Goal: Task Accomplishment & Management: Manage account settings

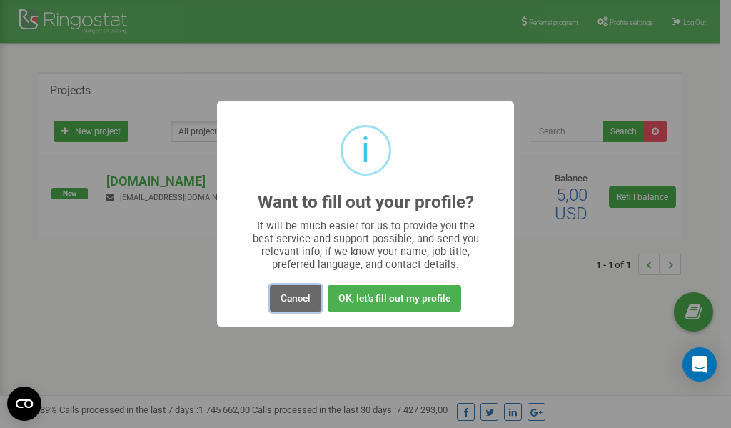
click at [293, 298] on button "Cancel" at bounding box center [295, 298] width 51 height 26
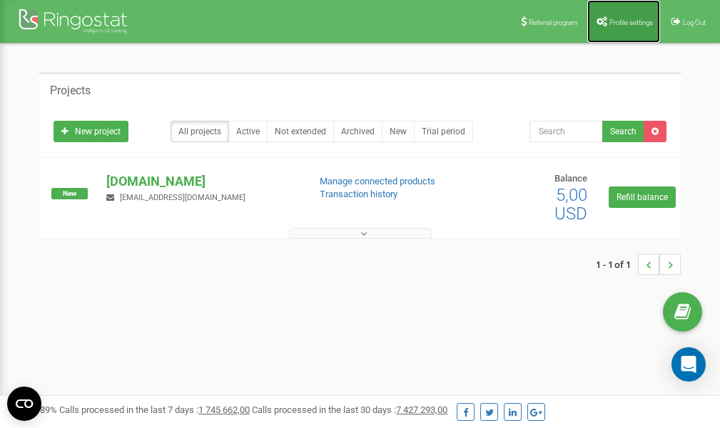
click at [623, 24] on span "Profile settings" at bounding box center [632, 23] width 44 height 8
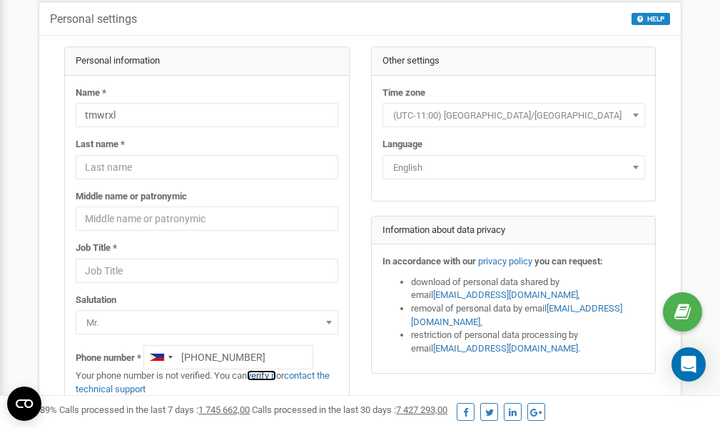
click at [267, 375] on link "verify it" at bounding box center [261, 375] width 29 height 11
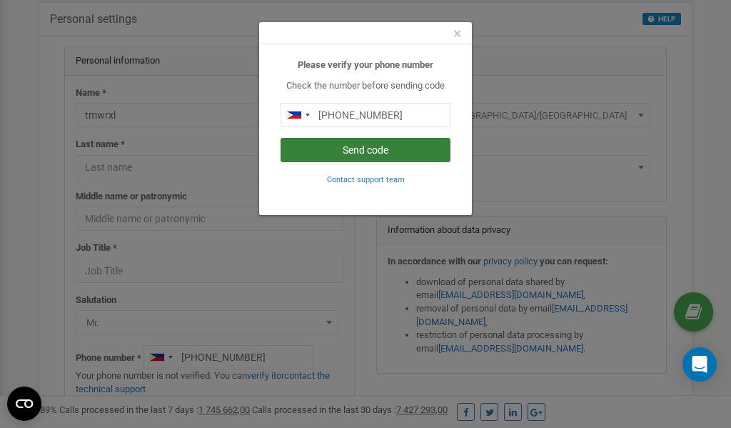
click at [378, 149] on button "Send code" at bounding box center [365, 150] width 170 height 24
